Goal: Task Accomplishment & Management: Complete application form

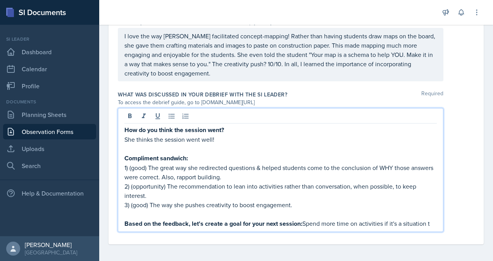
scroll to position [335, 0]
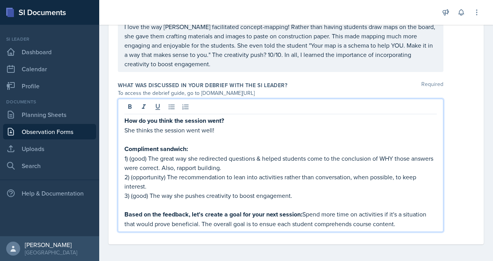
click at [228, 131] on p "She thinks the session went well!" at bounding box center [280, 130] width 312 height 9
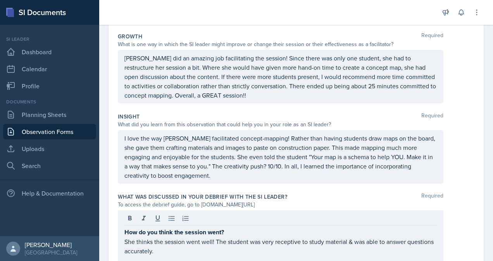
scroll to position [344, 0]
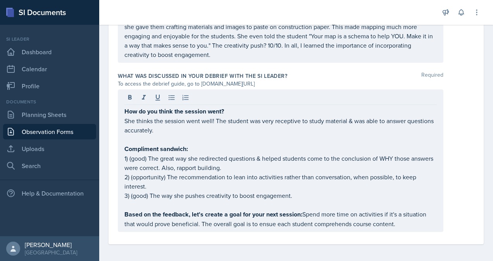
click at [232, 130] on p "She thinks the session went well! The student was very receptive to study mater…" at bounding box center [280, 125] width 312 height 19
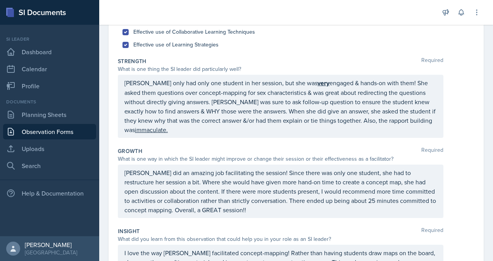
scroll to position [0, 0]
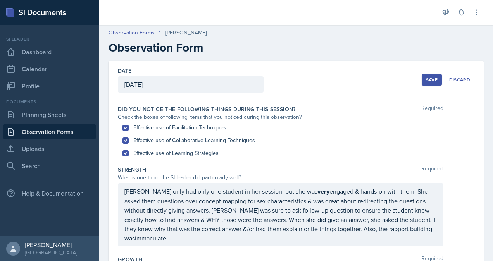
click at [425, 83] on button "Save" at bounding box center [432, 80] width 20 height 12
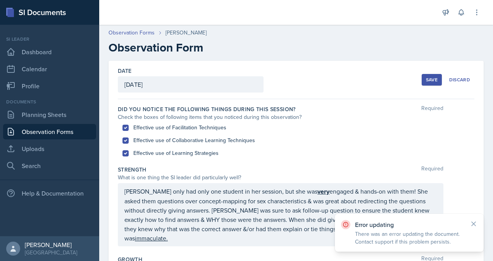
click at [425, 83] on button "Save" at bounding box center [432, 80] width 20 height 12
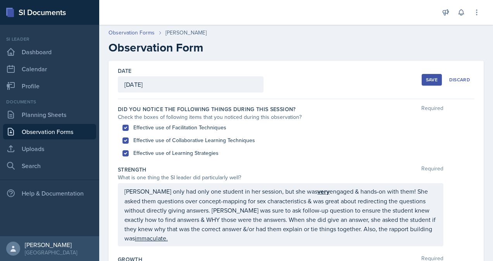
scroll to position [206, 0]
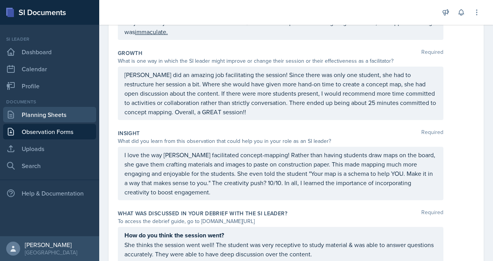
click at [46, 115] on link "Planning Sheets" at bounding box center [49, 114] width 93 height 15
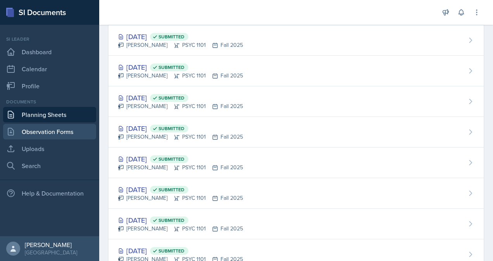
click at [48, 129] on link "Observation Forms" at bounding box center [49, 131] width 93 height 15
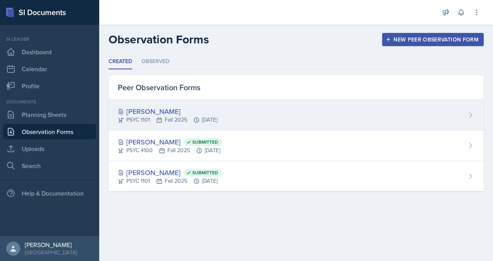
click at [203, 119] on div "PSYC 1101 Fall 2025 [DATE]" at bounding box center [168, 120] width 100 height 8
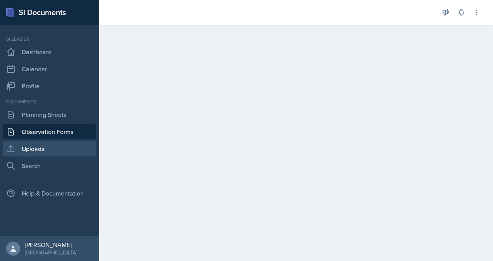
click at [57, 147] on link "Uploads" at bounding box center [49, 148] width 93 height 15
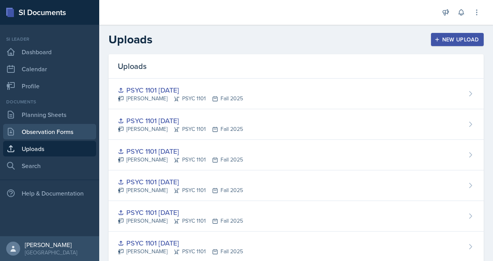
click at [60, 132] on link "Observation Forms" at bounding box center [49, 131] width 93 height 15
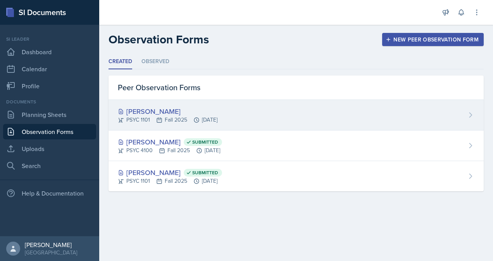
click at [178, 109] on div "[PERSON_NAME]" at bounding box center [168, 111] width 100 height 10
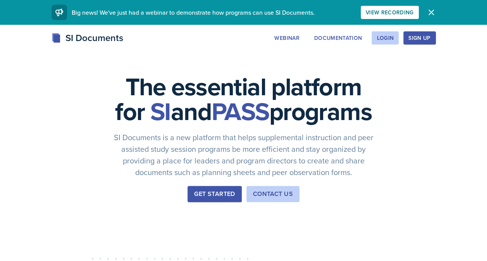
click at [425, 40] on div "Sign Up" at bounding box center [419, 38] width 22 height 6
click at [384, 38] on div "Login" at bounding box center [385, 38] width 17 height 6
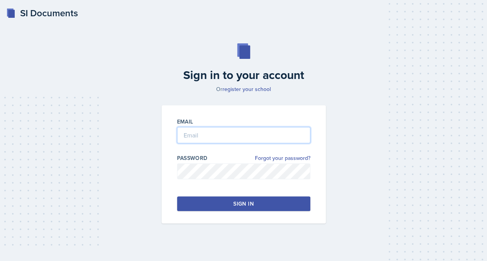
type input "[EMAIL_ADDRESS][DOMAIN_NAME]"
click at [227, 206] on button "Sign in" at bounding box center [243, 203] width 133 height 15
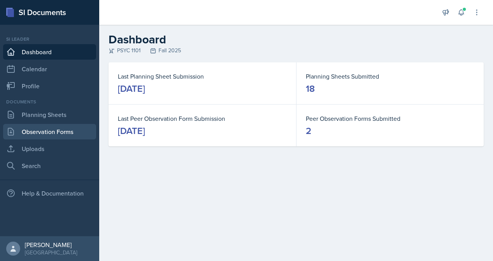
click at [29, 131] on link "Observation Forms" at bounding box center [49, 131] width 93 height 15
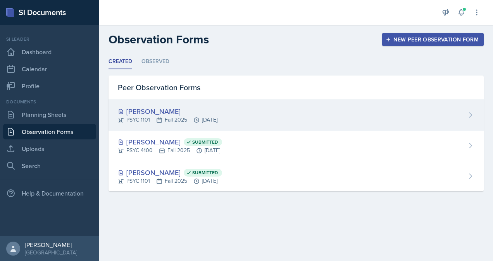
click at [217, 121] on div "PSYC 1101 Fall 2025 [DATE]" at bounding box center [168, 120] width 100 height 8
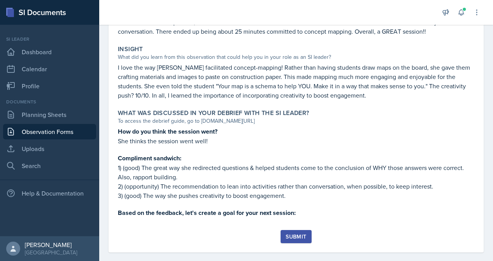
scroll to position [262, 0]
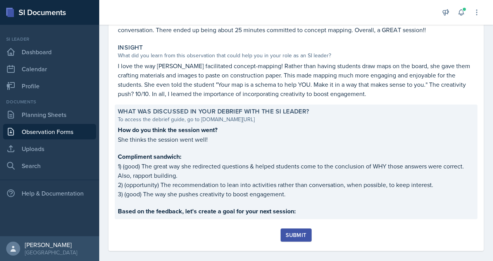
click at [315, 215] on p "Based on the feedback, let's create a goal for your next session:" at bounding box center [296, 211] width 356 height 10
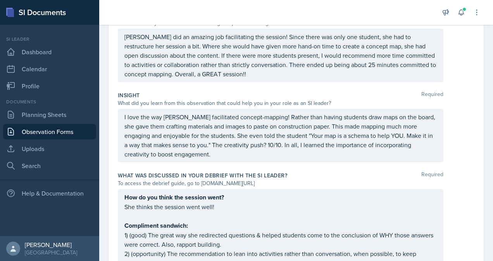
scroll to position [312, 0]
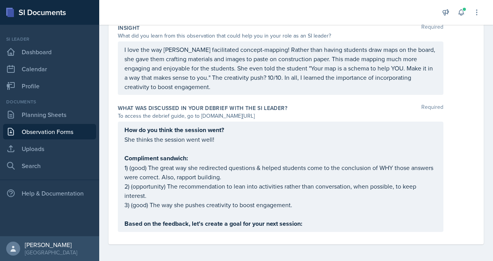
click at [345, 222] on p "Based on the feedback, let's create a goal for your next session:" at bounding box center [280, 224] width 312 height 10
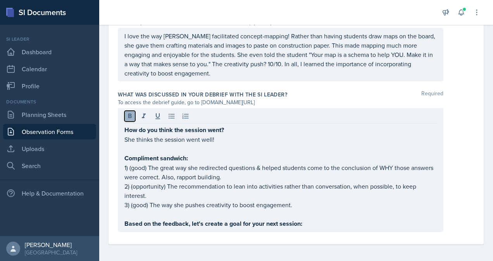
click at [127, 117] on icon at bounding box center [130, 116] width 8 height 8
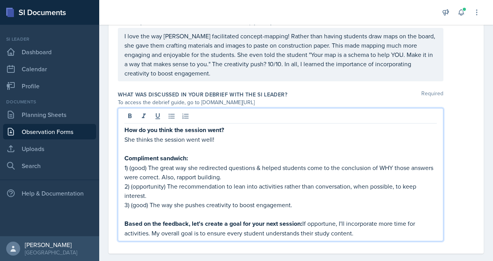
click at [362, 233] on p "Based on the feedback, let's create a goal for your next session: If opportune,…" at bounding box center [280, 228] width 312 height 19
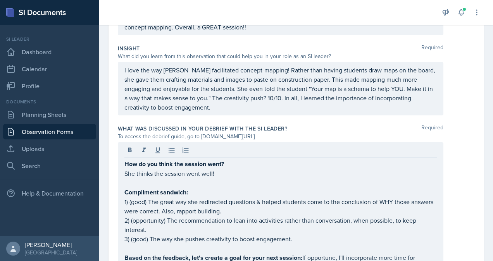
scroll to position [294, 0]
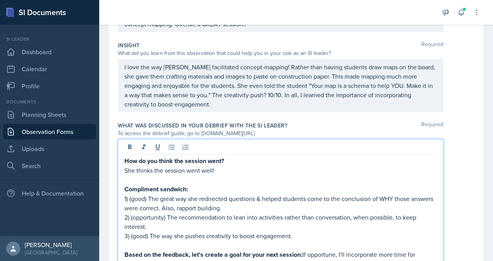
click at [244, 166] on p "She thinks the session went well!" at bounding box center [280, 170] width 312 height 9
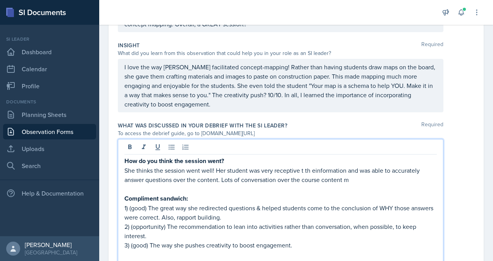
click at [322, 174] on p "She thinks the session went well! Her student was very receptive t th einformat…" at bounding box center [280, 175] width 312 height 19
click at [304, 166] on p "She thinks the session went well! Her student was very receptive t the informat…" at bounding box center [280, 175] width 312 height 19
click at [363, 179] on p "She thinks the session went well! Her student was very receptive to the informa…" at bounding box center [280, 175] width 312 height 19
click at [217, 177] on p "She thinks the session went well! Her student was very receptive to the informa…" at bounding box center [280, 175] width 312 height 19
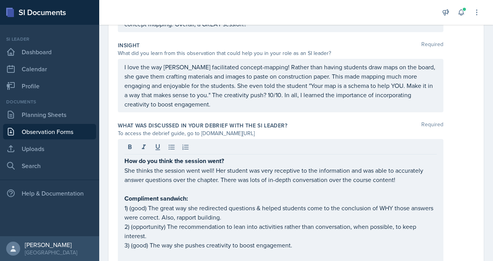
scroll to position [0, 0]
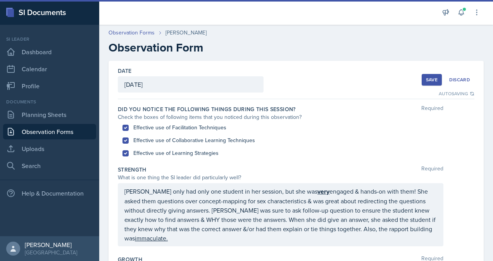
click at [433, 79] on button "Save" at bounding box center [432, 80] width 20 height 12
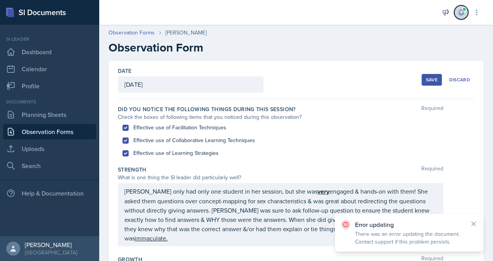
click at [459, 15] on icon at bounding box center [461, 13] width 8 height 8
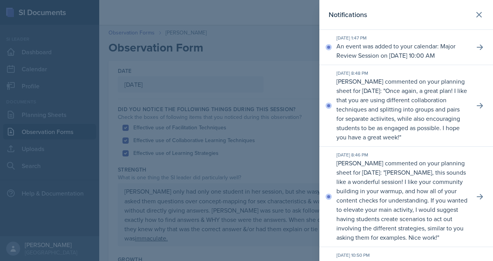
click at [296, 57] on div at bounding box center [246, 130] width 493 height 261
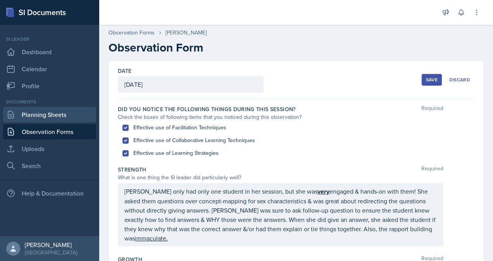
click at [74, 114] on link "Planning Sheets" at bounding box center [49, 114] width 93 height 15
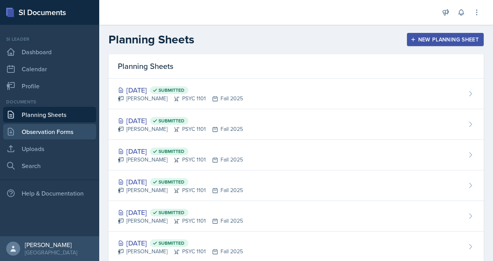
click at [73, 131] on link "Observation Forms" at bounding box center [49, 131] width 93 height 15
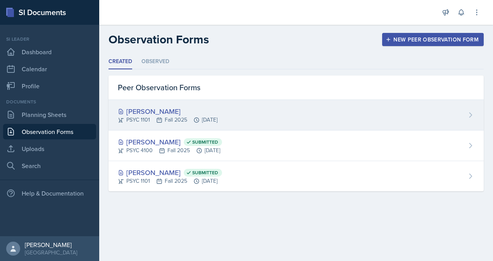
click at [190, 106] on div "[PERSON_NAME]" at bounding box center [168, 111] width 100 height 10
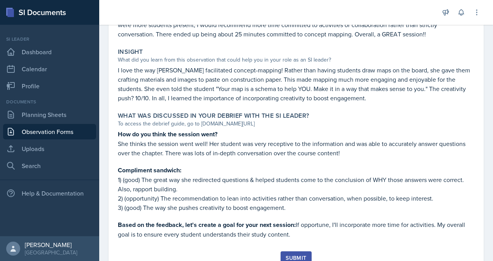
scroll to position [288, 0]
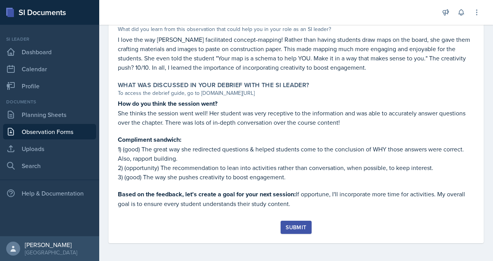
click at [300, 224] on div "Submit" at bounding box center [296, 227] width 21 height 6
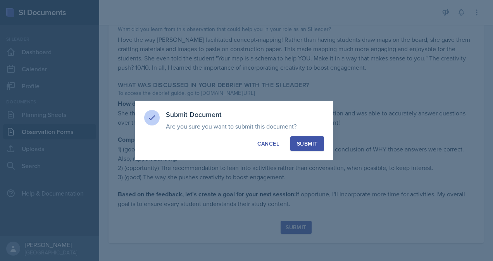
click at [308, 143] on div "Submit" at bounding box center [307, 144] width 21 height 8
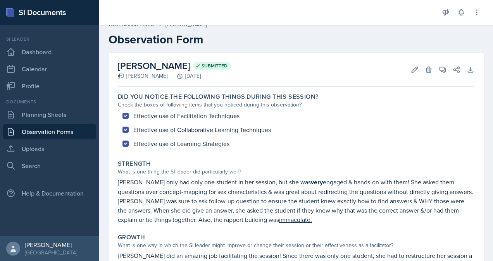
scroll to position [0, 0]
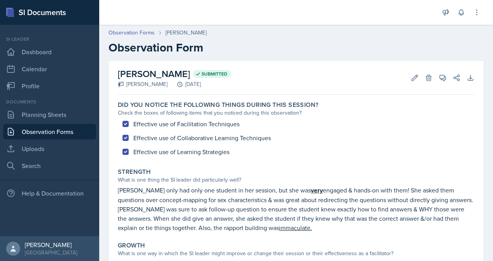
click at [39, 132] on link "Observation Forms" at bounding box center [49, 131] width 93 height 15
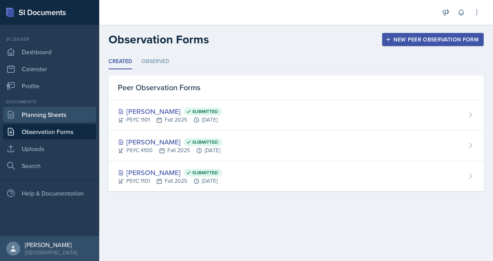
click at [48, 116] on link "Planning Sheets" at bounding box center [49, 114] width 93 height 15
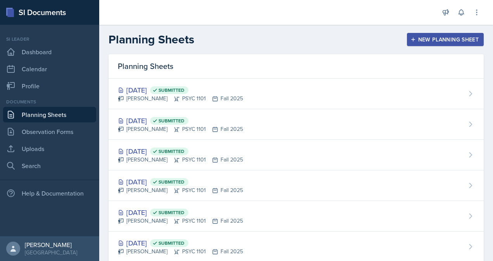
click at [446, 41] on div "New Planning Sheet" at bounding box center [445, 39] width 67 height 6
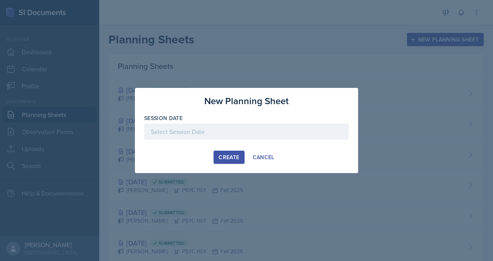
click at [205, 128] on div at bounding box center [246, 132] width 205 height 16
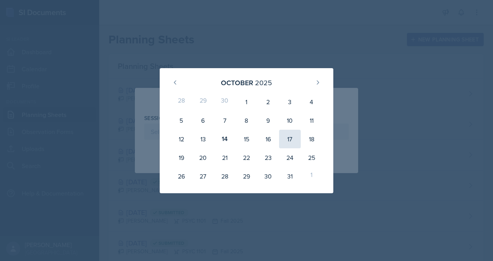
click at [289, 145] on div "17" at bounding box center [290, 139] width 22 height 19
type input "[DATE]"
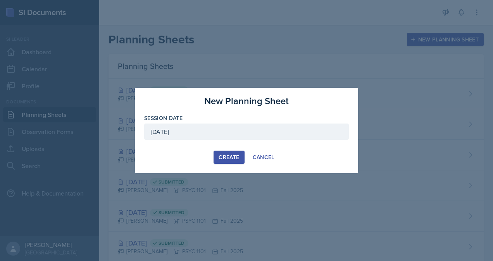
click at [228, 153] on button "Create" at bounding box center [228, 157] width 31 height 13
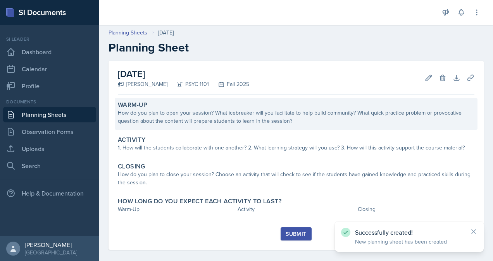
click at [163, 112] on div "How do you plan to open your session? What icebreaker will you facilitate to he…" at bounding box center [296, 117] width 356 height 16
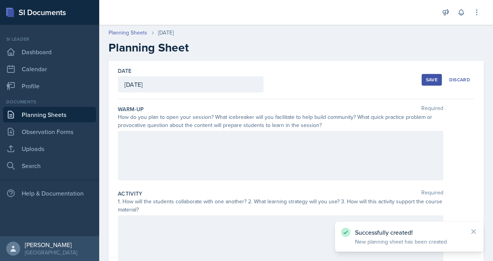
click at [242, 165] on div at bounding box center [280, 156] width 325 height 50
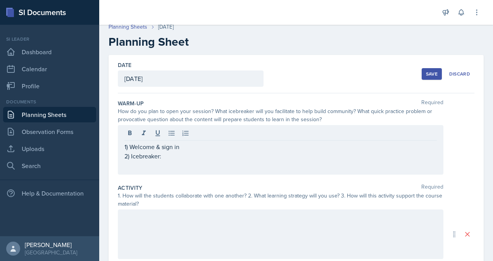
scroll to position [6, 0]
click at [180, 158] on p "2) Icebreaker:" at bounding box center [280, 155] width 312 height 9
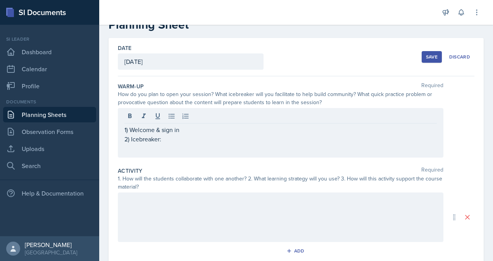
scroll to position [22, 0]
click at [175, 136] on p "2) Icebreaker:" at bounding box center [280, 139] width 312 height 9
